Goal: Information Seeking & Learning: Learn about a topic

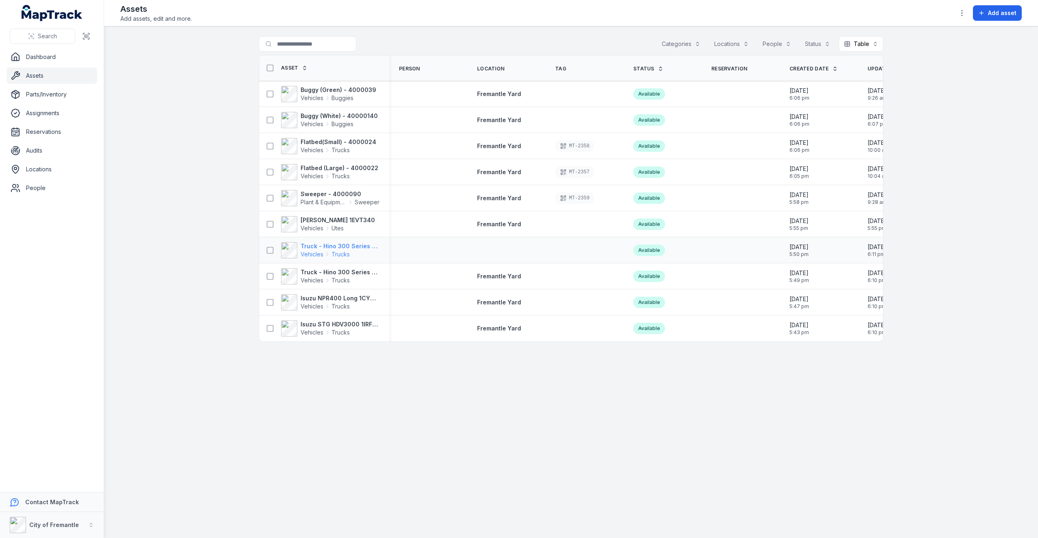
click at [340, 245] on strong "Truck - Hino 300 Series 1GIR988" at bounding box center [340, 246] width 79 height 8
click at [342, 271] on strong "Truck - Hino 300 Series 1IFQ413" at bounding box center [340, 272] width 79 height 8
click at [335, 324] on strong "Isuzu STG HDV3000 1IRF354" at bounding box center [340, 324] width 79 height 8
click at [337, 295] on strong "Isuzu NPR400 Long 1CYD773" at bounding box center [340, 298] width 79 height 8
click at [349, 168] on strong "Flatbed (Large) - 4000022" at bounding box center [340, 168] width 78 height 8
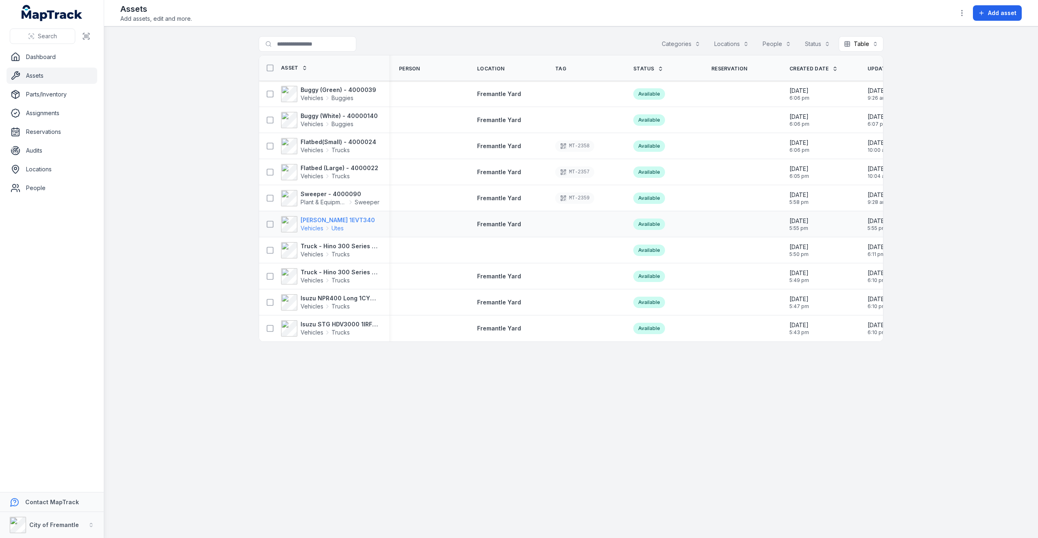
click at [341, 218] on strong "[PERSON_NAME] 1EVT340" at bounding box center [338, 220] width 74 height 8
click at [339, 120] on span "Buggies" at bounding box center [343, 124] width 22 height 8
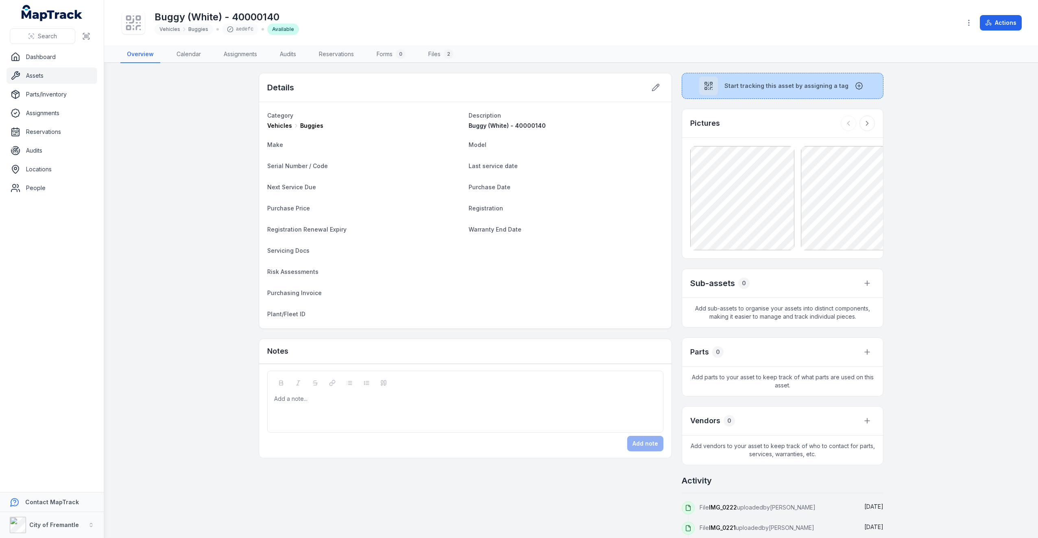
click at [804, 89] on span "Start tracking this asset by assigning a tag" at bounding box center [787, 86] width 124 height 8
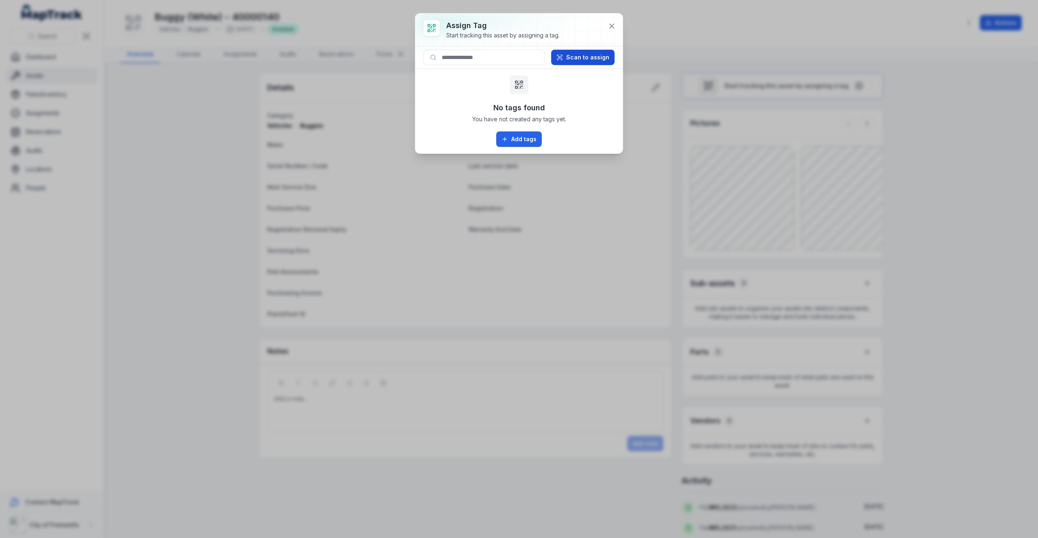
click at [580, 57] on button "Scan to assign" at bounding box center [582, 57] width 63 height 15
